Goal: Check status: Check status

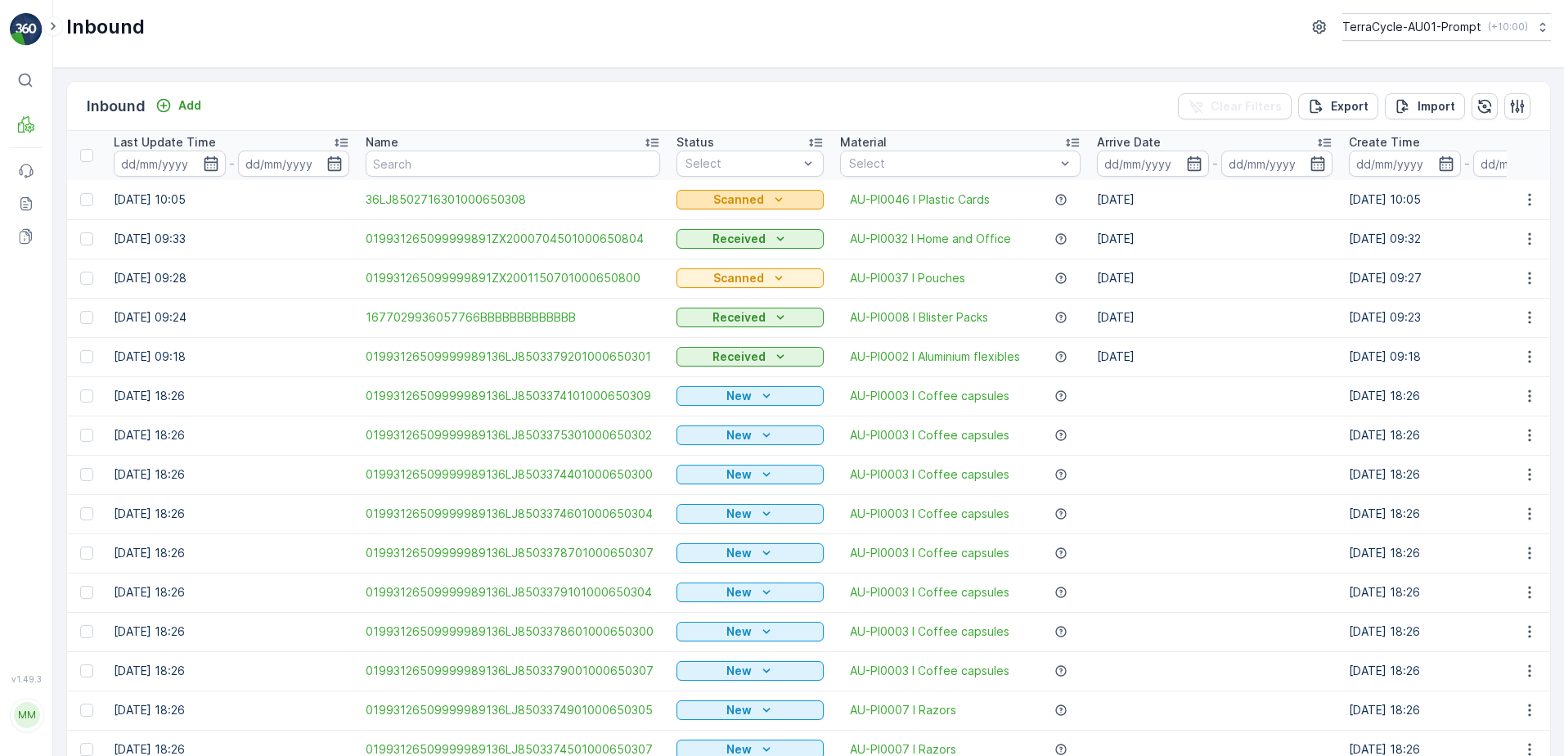
click at [775, 199] on icon "Scanned" at bounding box center [778, 199] width 7 height 4
drag, startPoint x: 731, startPoint y: 268, endPoint x: 782, endPoint y: 278, distance: 51.6
click at [732, 268] on div "Received" at bounding box center [708, 269] width 65 height 23
click at [709, 253] on span "Received" at bounding box center [712, 251] width 52 height 13
click at [1188, 161] on icon "button" at bounding box center [1194, 163] width 16 height 16
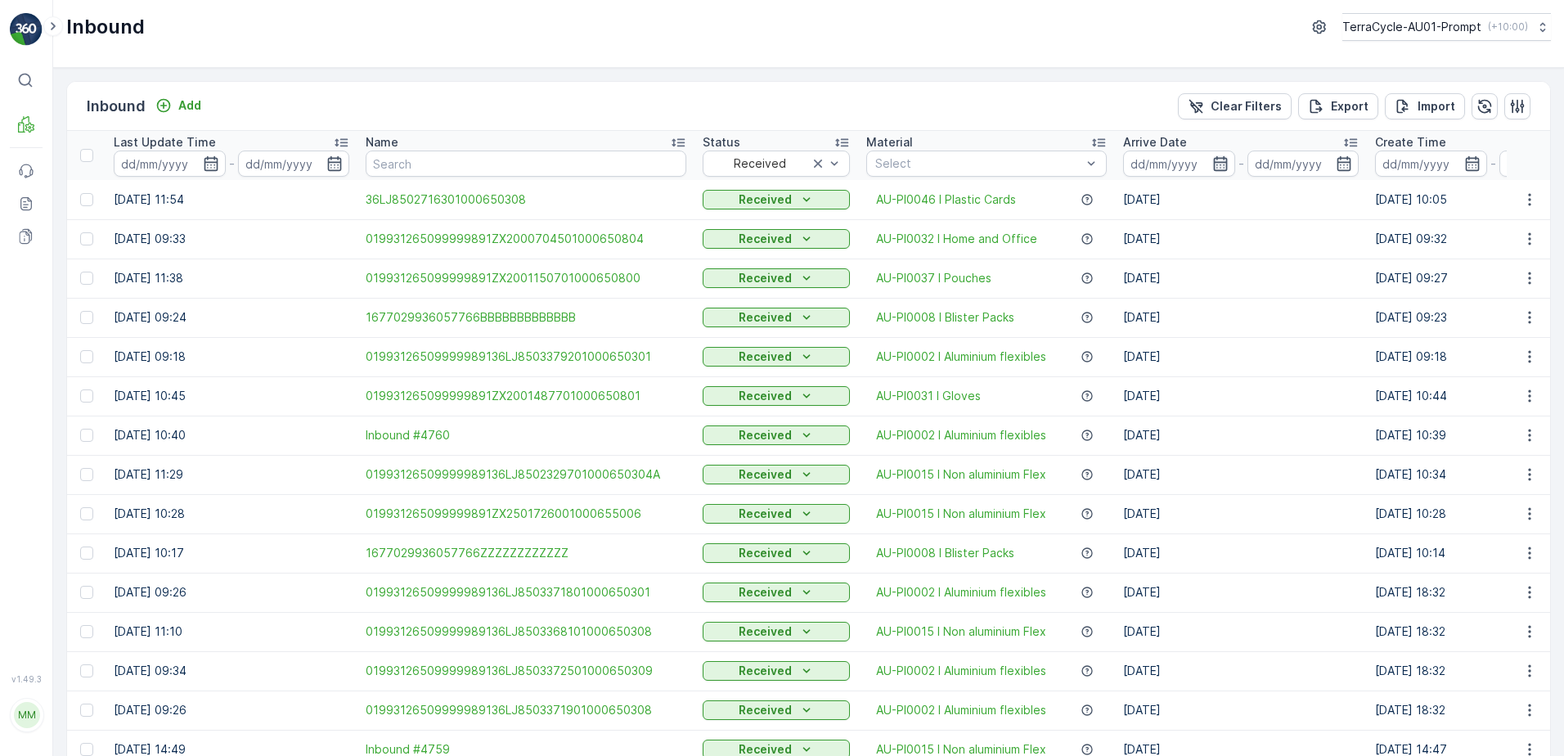
click at [1213, 167] on icon "button" at bounding box center [1220, 163] width 16 height 16
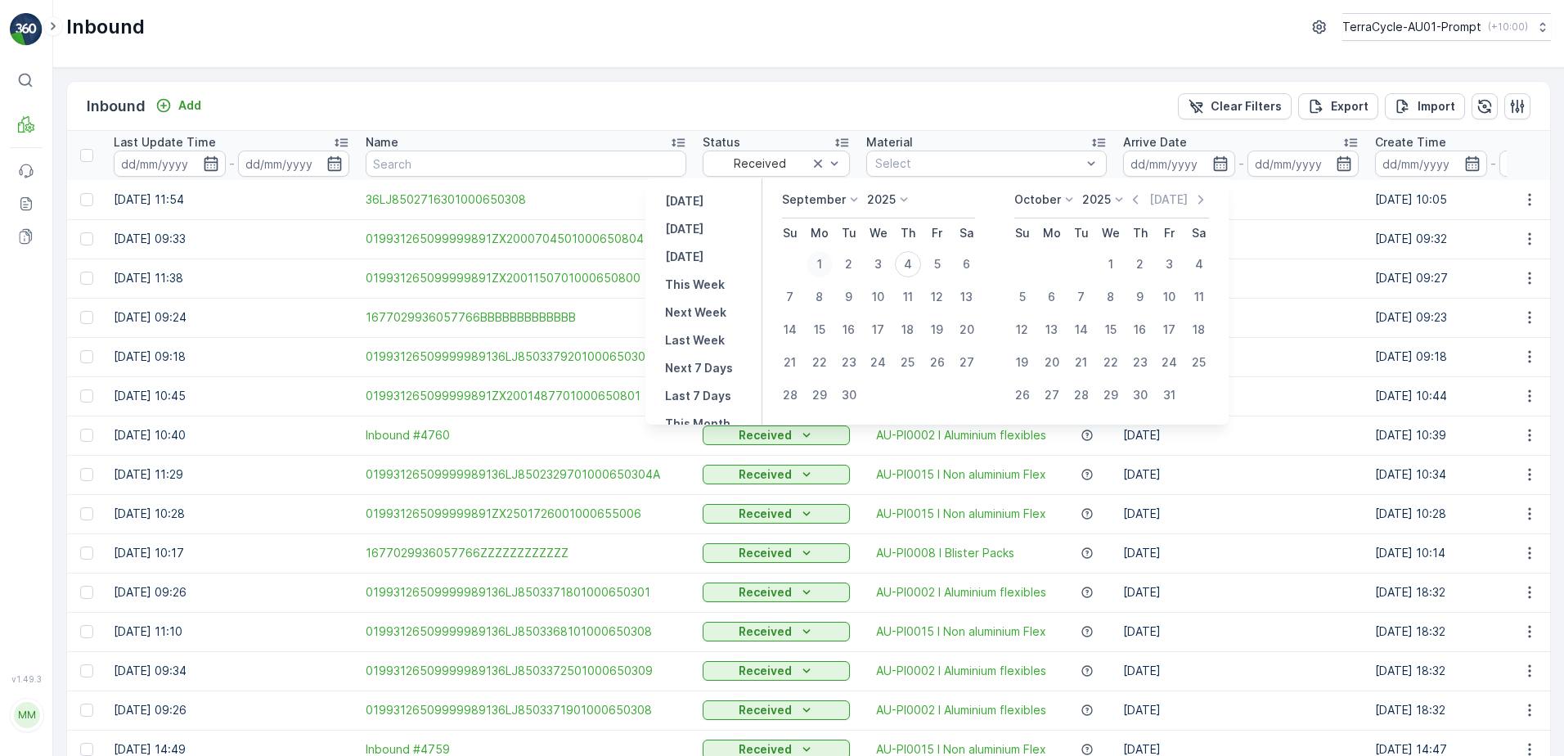
click at [820, 264] on div "1" at bounding box center [819, 264] width 26 height 26
type input "[DATE]"
click at [907, 264] on div "4" at bounding box center [908, 264] width 26 height 26
type input "[DATE]"
click at [1213, 168] on icon "button" at bounding box center [1220, 163] width 16 height 16
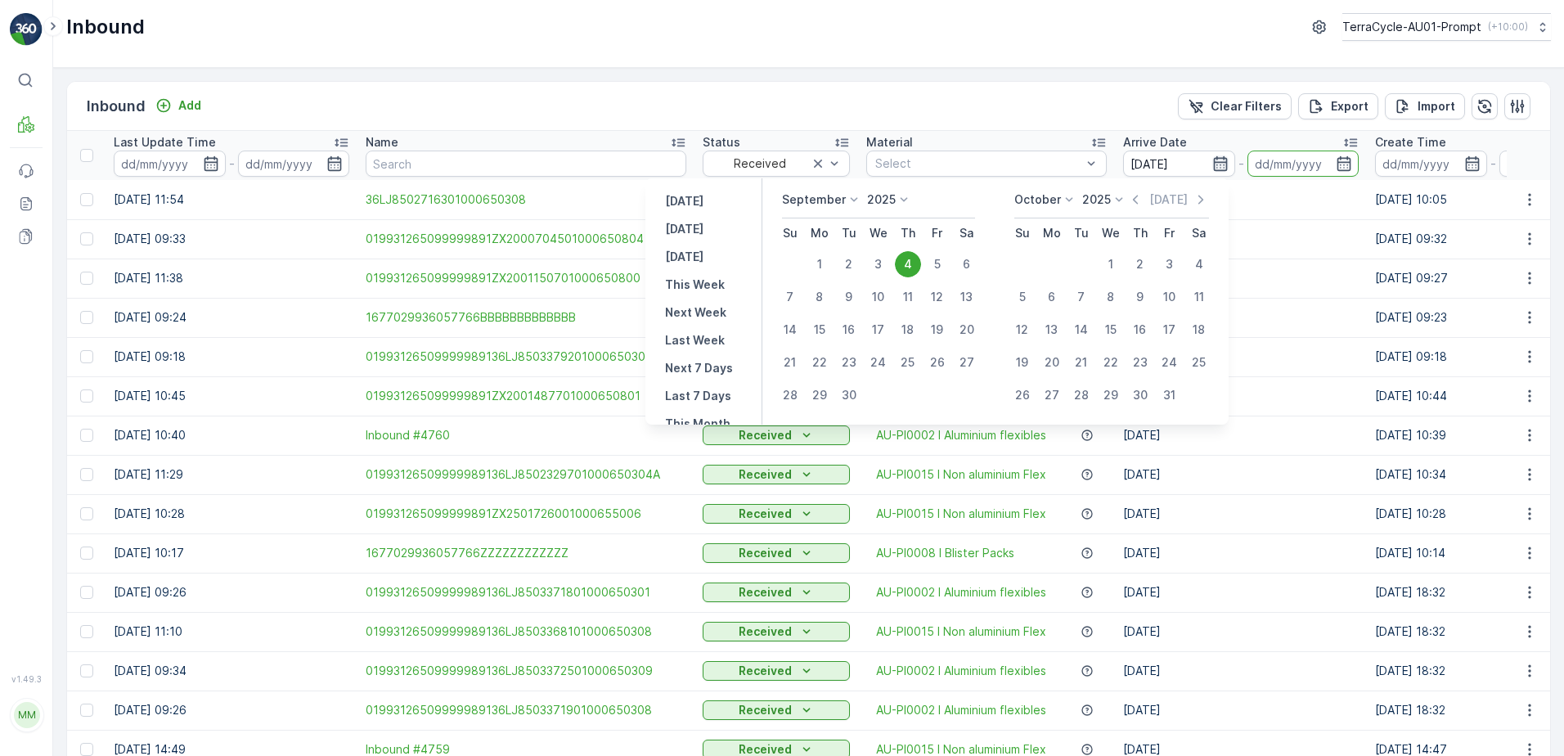
type input "[DATE]"
click at [824, 261] on div "1" at bounding box center [819, 264] width 26 height 26
type input "[DATE]"
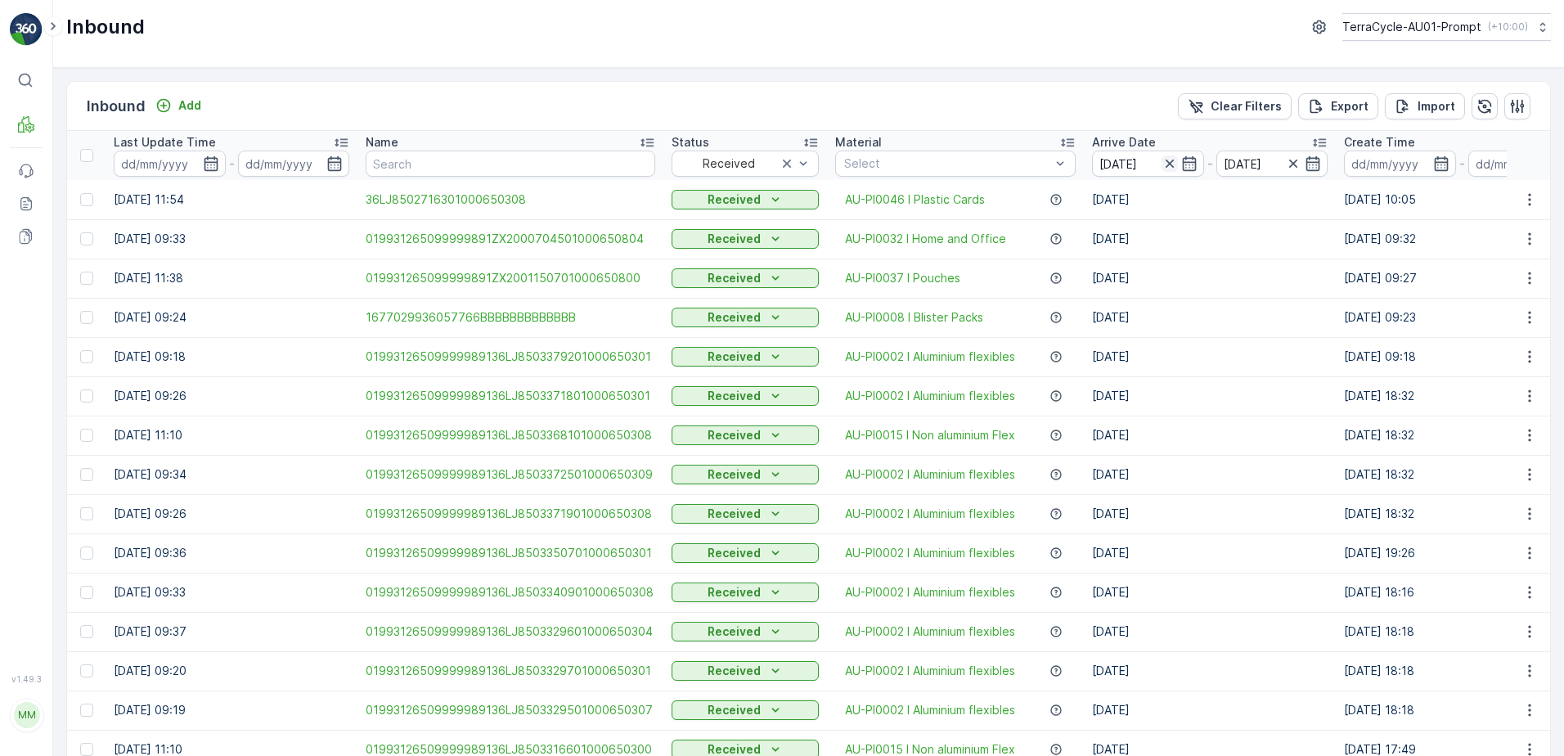
click at [1163, 167] on icon "button" at bounding box center [1169, 163] width 16 height 16
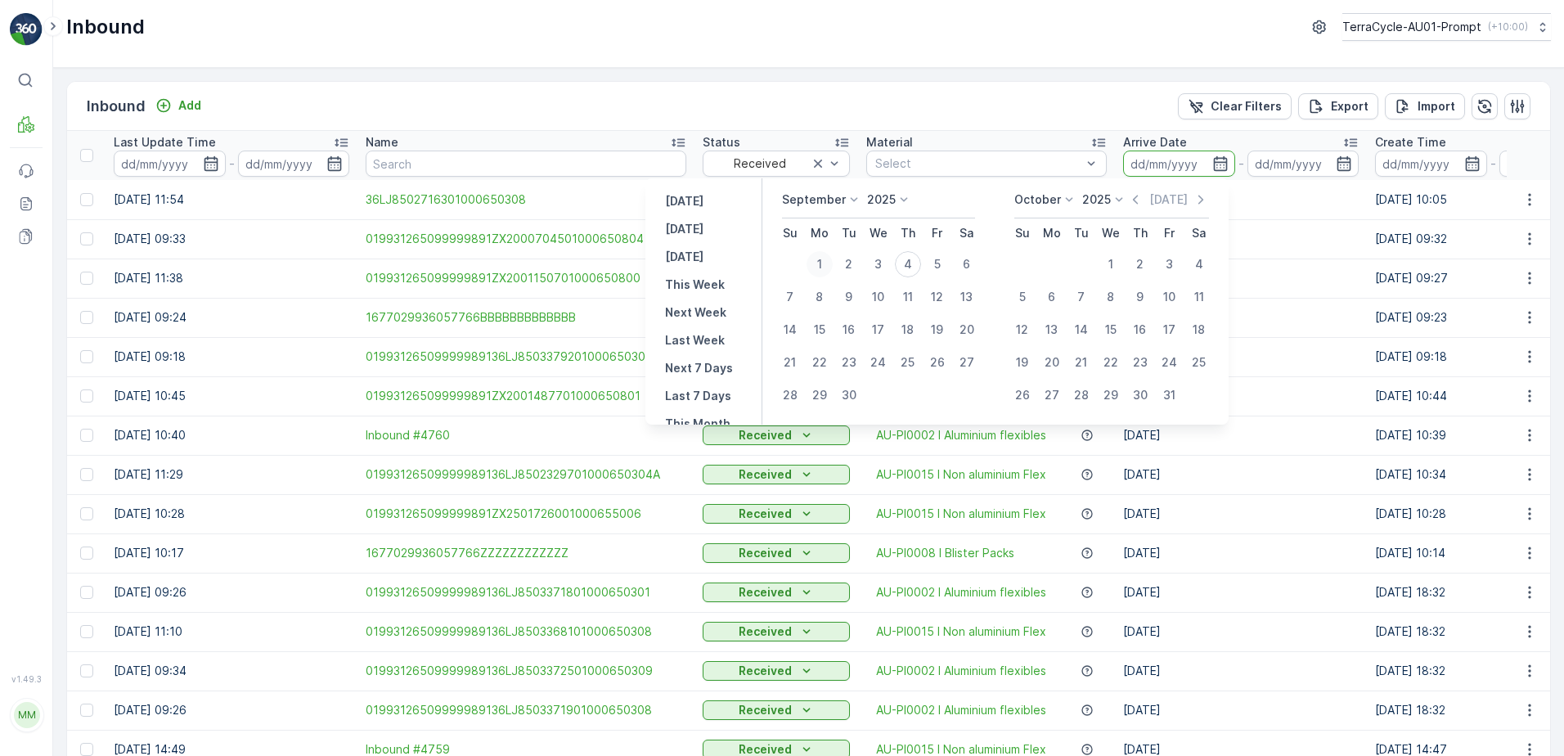
click at [824, 266] on div "1" at bounding box center [819, 264] width 26 height 26
type input "[DATE]"
click at [1336, 164] on icon "button" at bounding box center [1344, 163] width 16 height 16
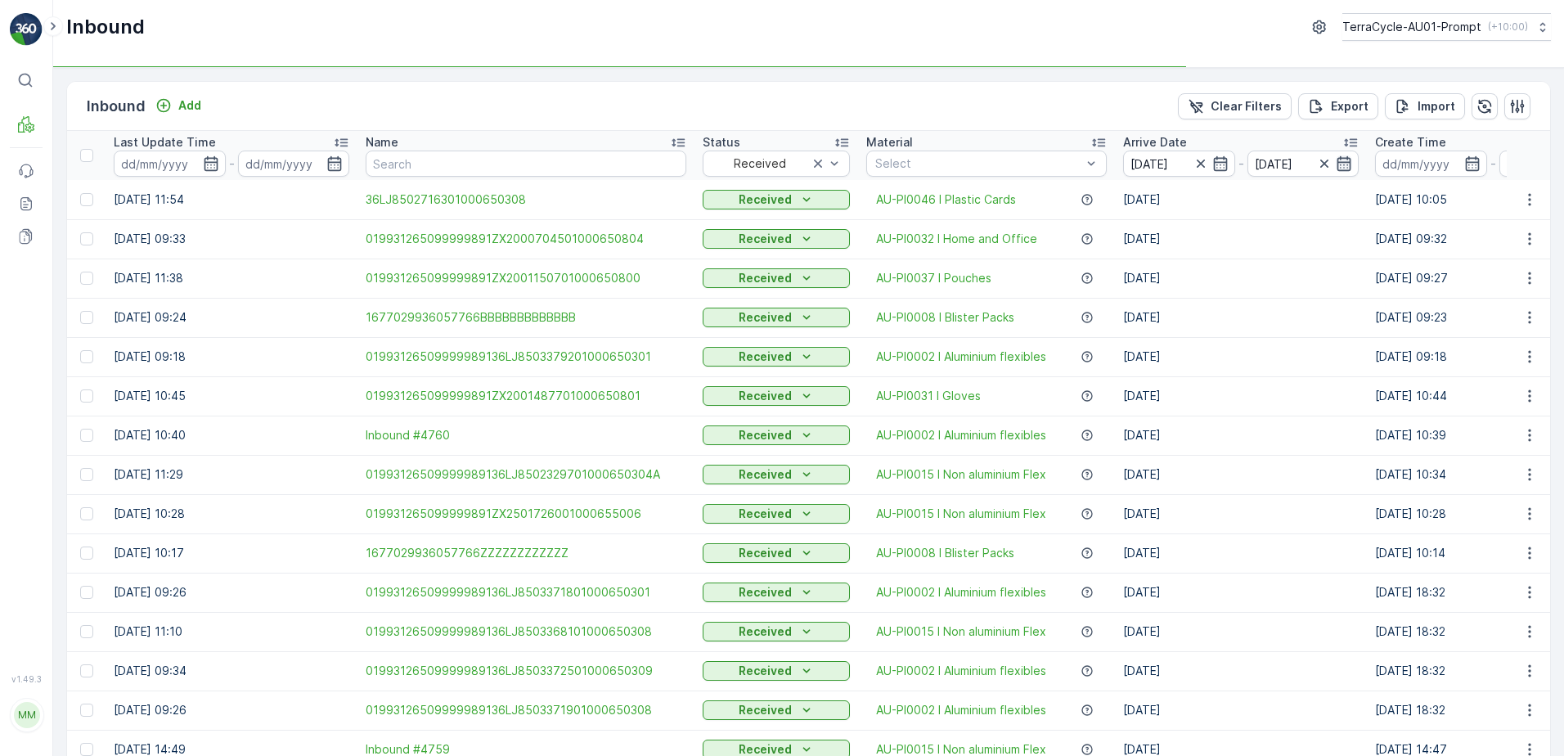
click at [1338, 164] on icon "button" at bounding box center [1344, 163] width 16 height 16
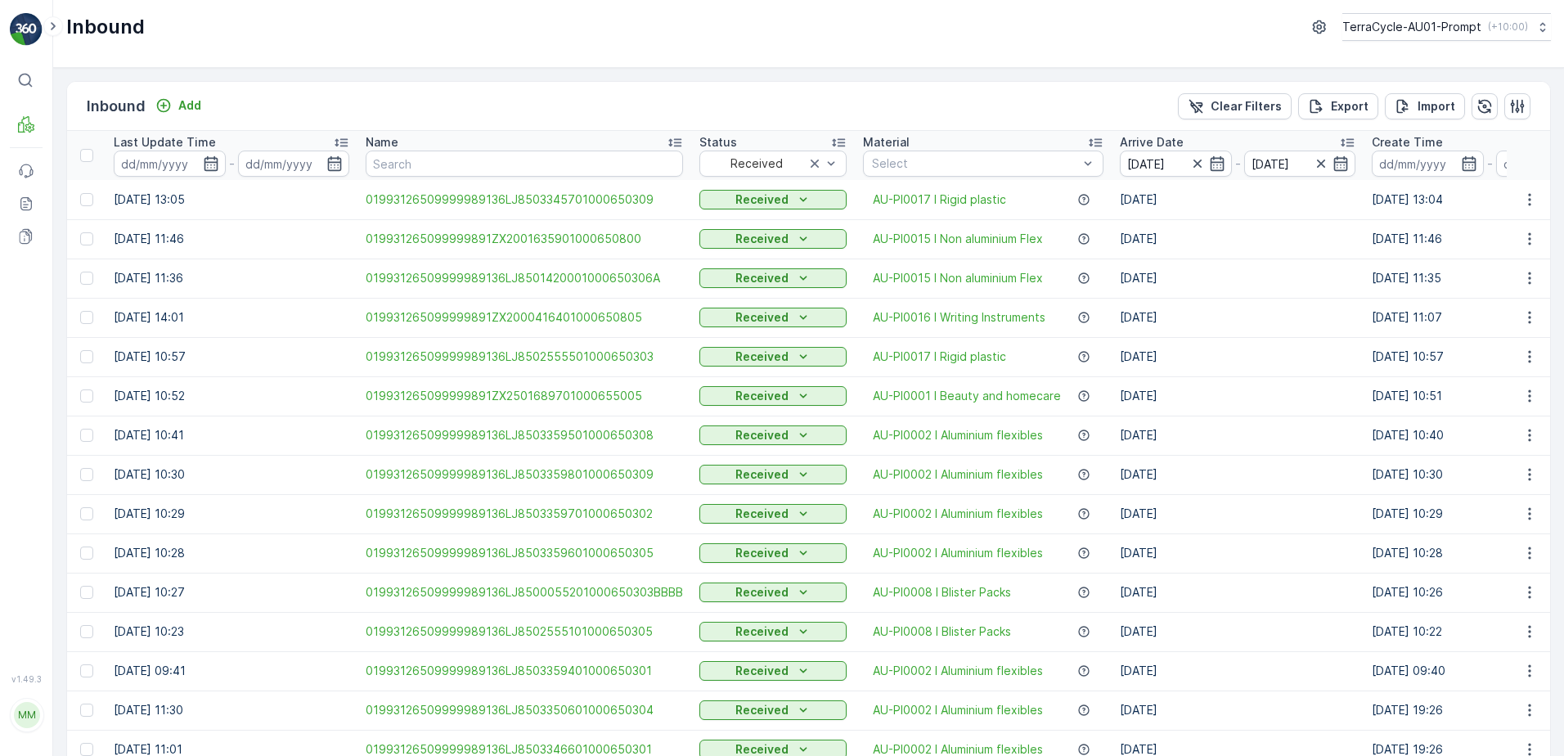
click at [907, 267] on td "AU-PI0015 I Non aluminium Flex" at bounding box center [983, 277] width 257 height 39
click at [1334, 168] on icon "button" at bounding box center [1340, 163] width 16 height 16
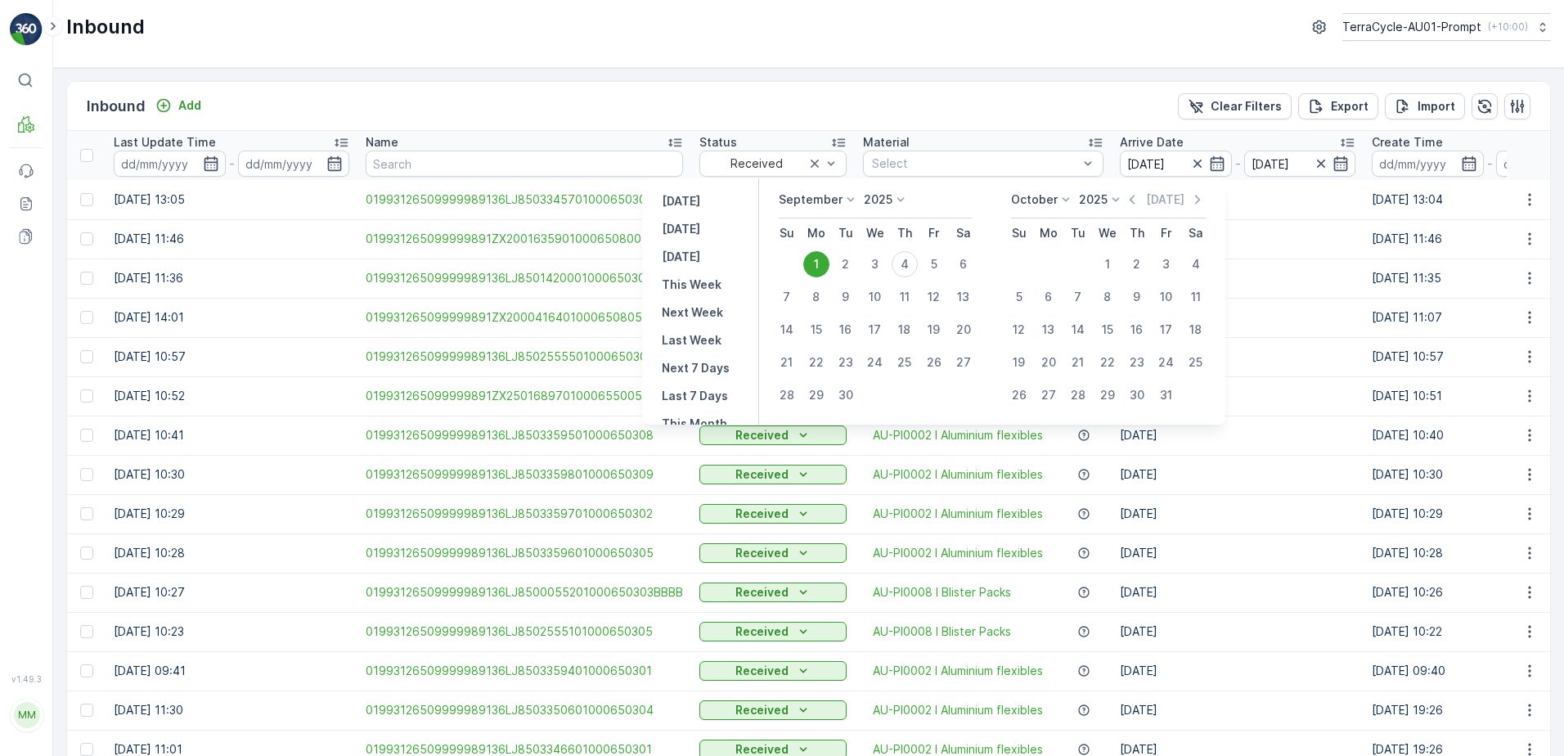
drag, startPoint x: 898, startPoint y: 267, endPoint x: 923, endPoint y: 261, distance: 25.4
click at [899, 267] on div "4" at bounding box center [904, 264] width 26 height 26
type input "[DATE]"
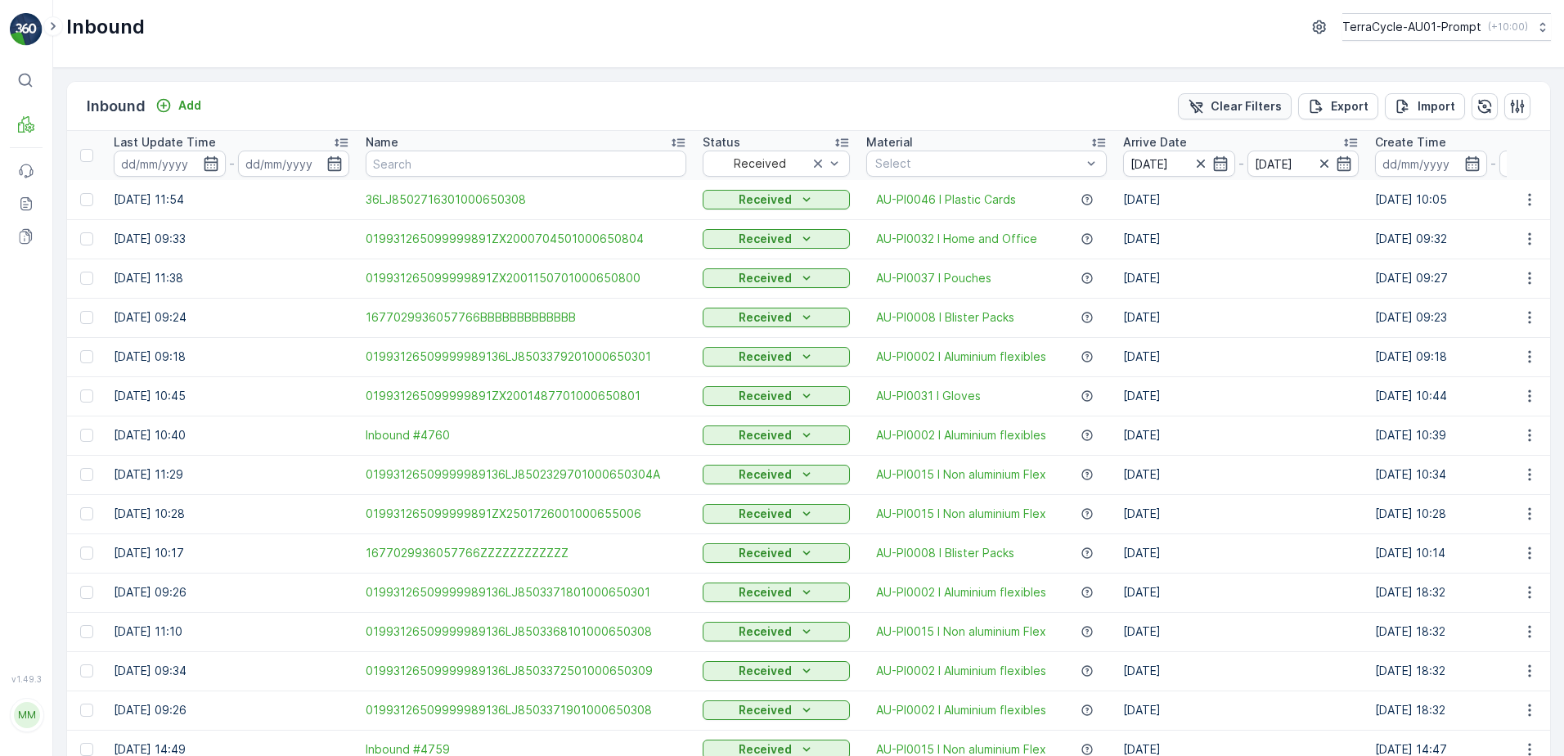
click at [1223, 113] on p "Clear Filters" at bounding box center [1245, 106] width 71 height 16
